Goal: Find specific page/section: Find specific page/section

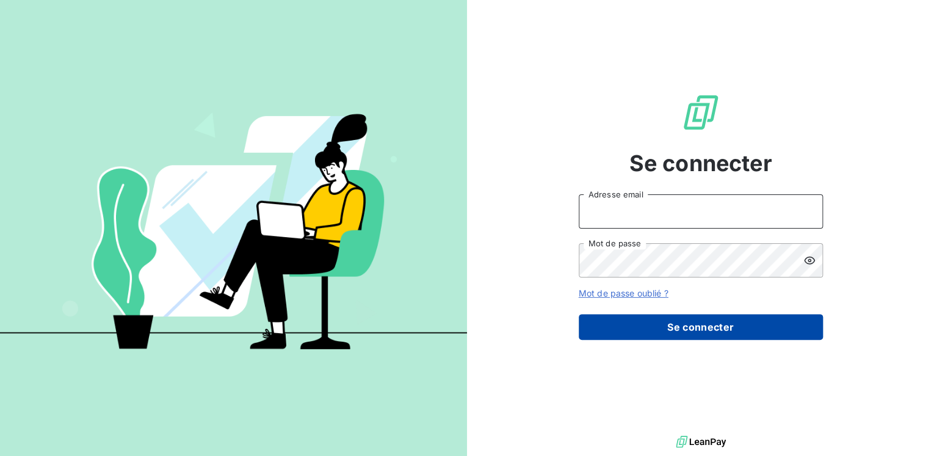
type input "[EMAIL_ADDRESS][DOMAIN_NAME]"
drag, startPoint x: 677, startPoint y: 324, endPoint x: 684, endPoint y: 322, distance: 7.4
click at [677, 324] on button "Se connecter" at bounding box center [701, 327] width 244 height 26
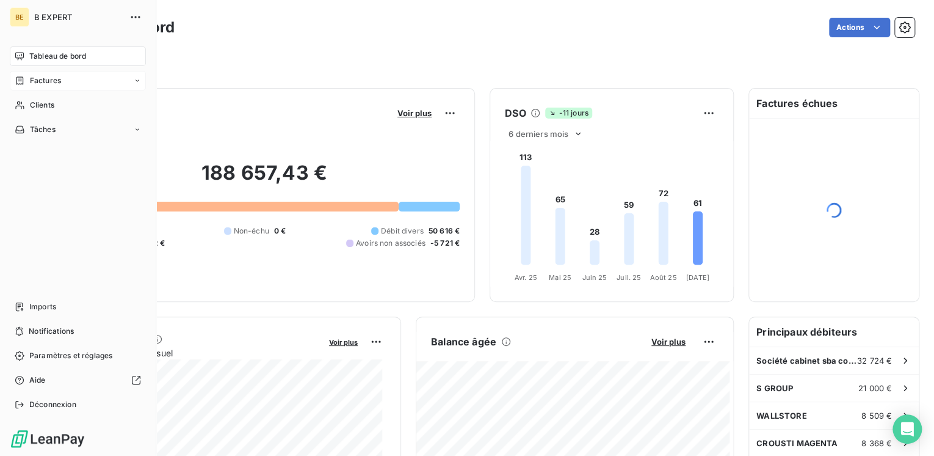
click at [44, 87] on div "Factures" at bounding box center [78, 81] width 136 height 20
click at [53, 107] on span "Factures" at bounding box center [44, 105] width 31 height 11
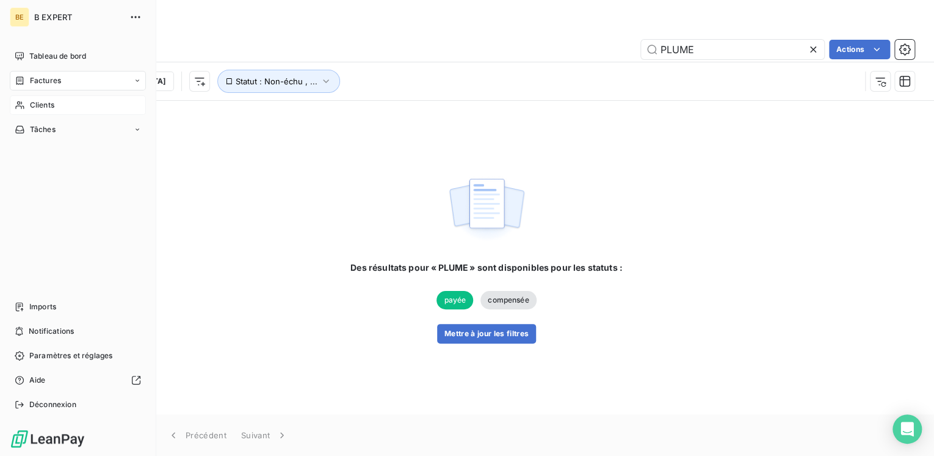
click at [31, 103] on nav "Tableau de bord Factures Clients Tâches" at bounding box center [78, 92] width 136 height 93
click at [35, 103] on span "Clients" at bounding box center [42, 105] width 24 height 11
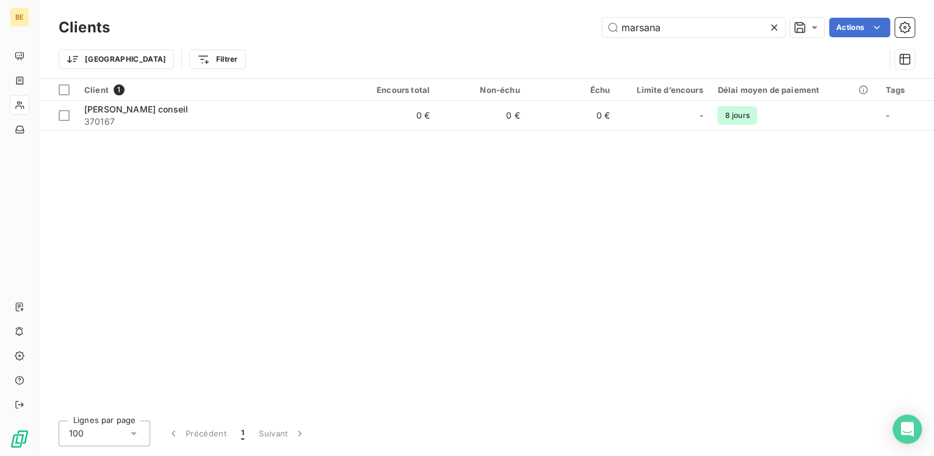
type input "marsana"
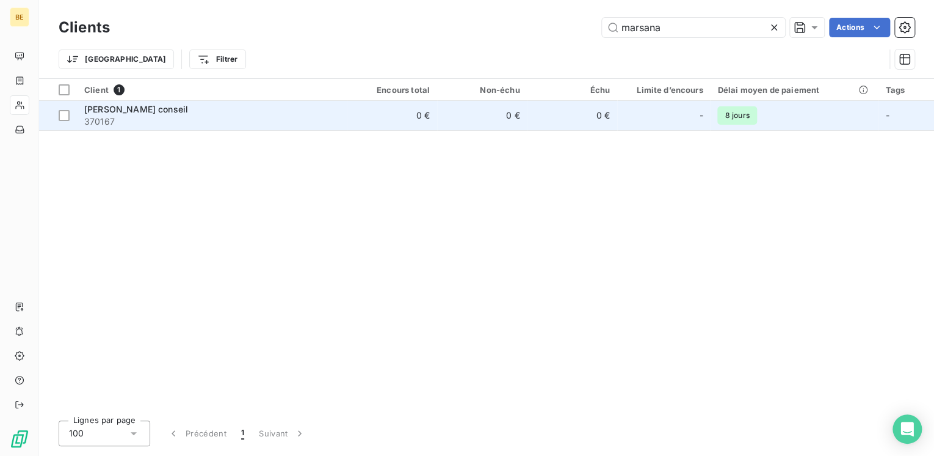
click at [755, 120] on span "8 jours" at bounding box center [737, 115] width 39 height 18
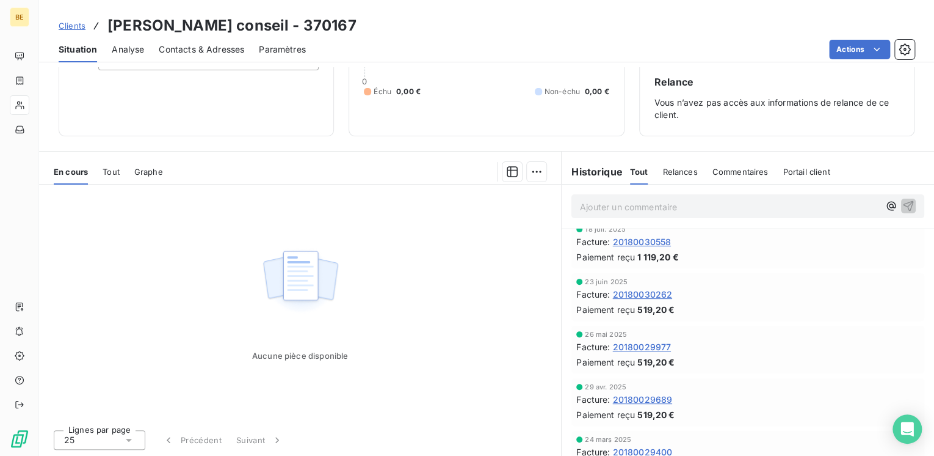
scroll to position [98, 0]
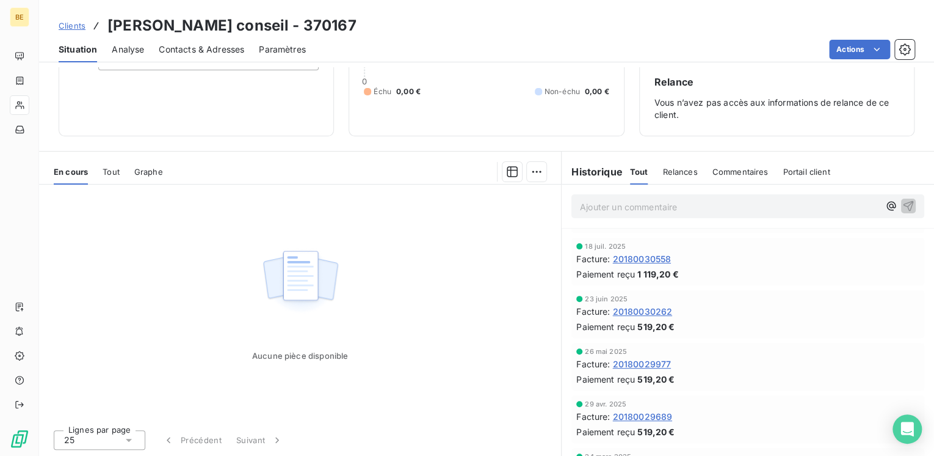
click at [117, 173] on span "Tout" at bounding box center [111, 172] width 17 height 10
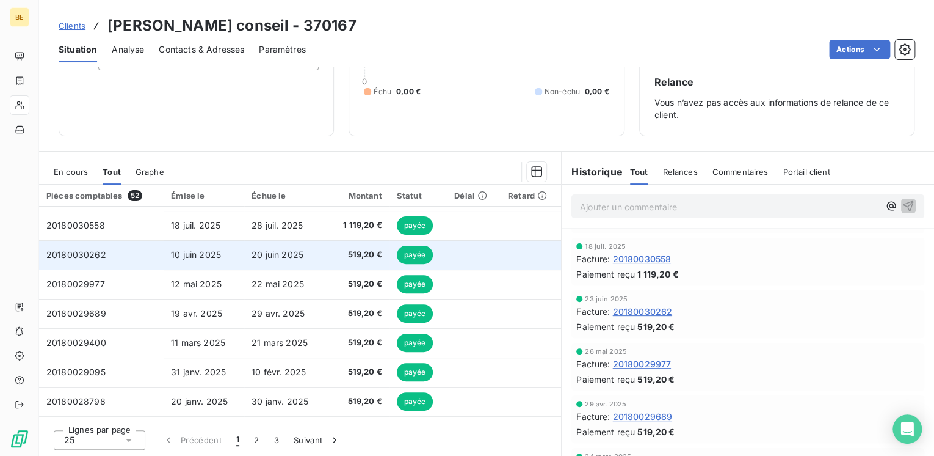
scroll to position [0, 0]
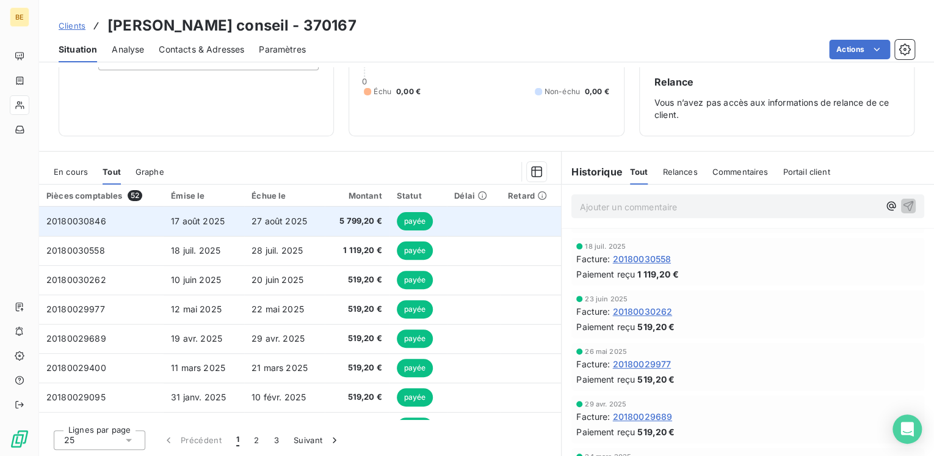
click at [117, 224] on td "20180030846" at bounding box center [101, 220] width 125 height 29
